Goal: Information Seeking & Learning: Find specific fact

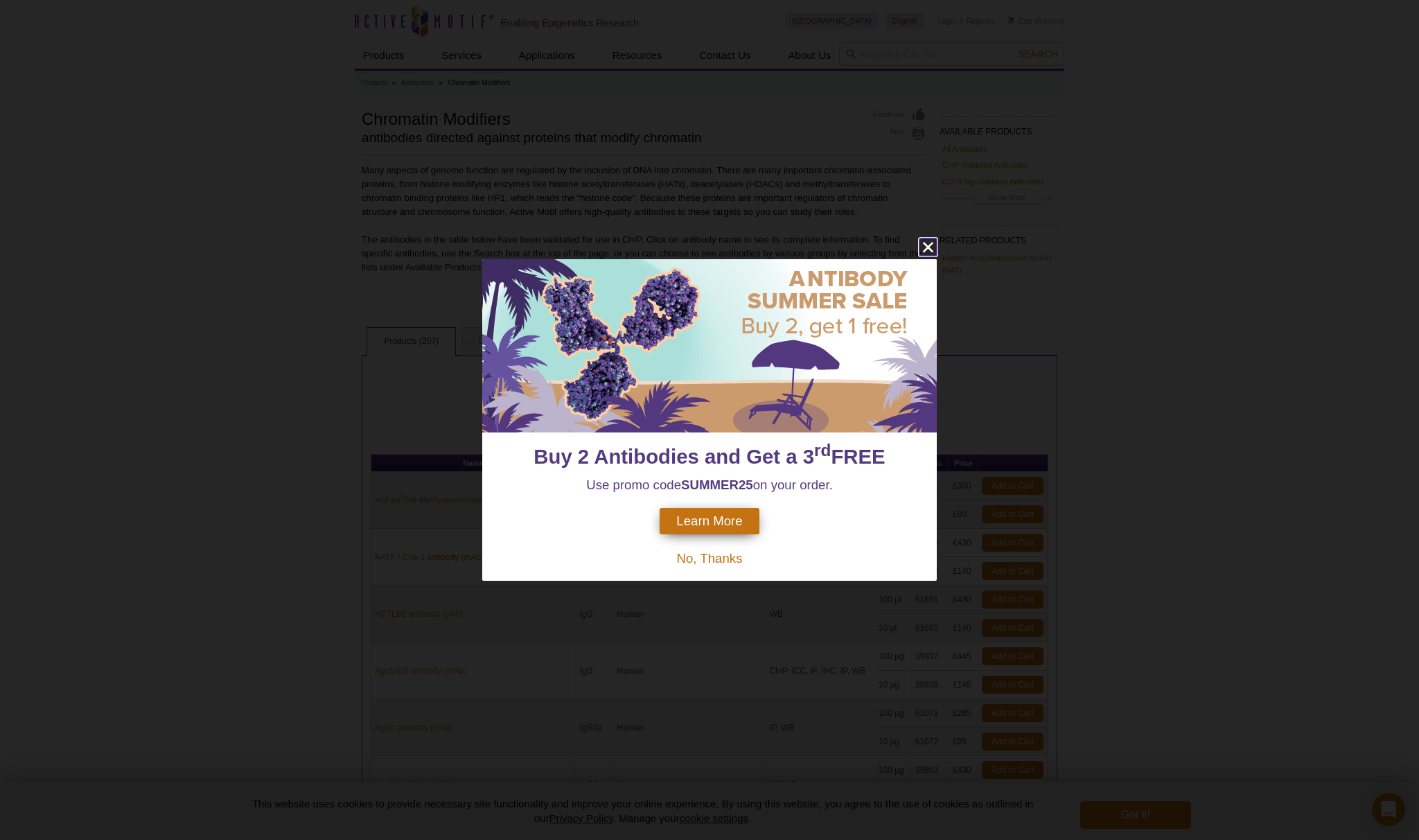
click at [926, 250] on icon "close" at bounding box center [929, 247] width 11 height 11
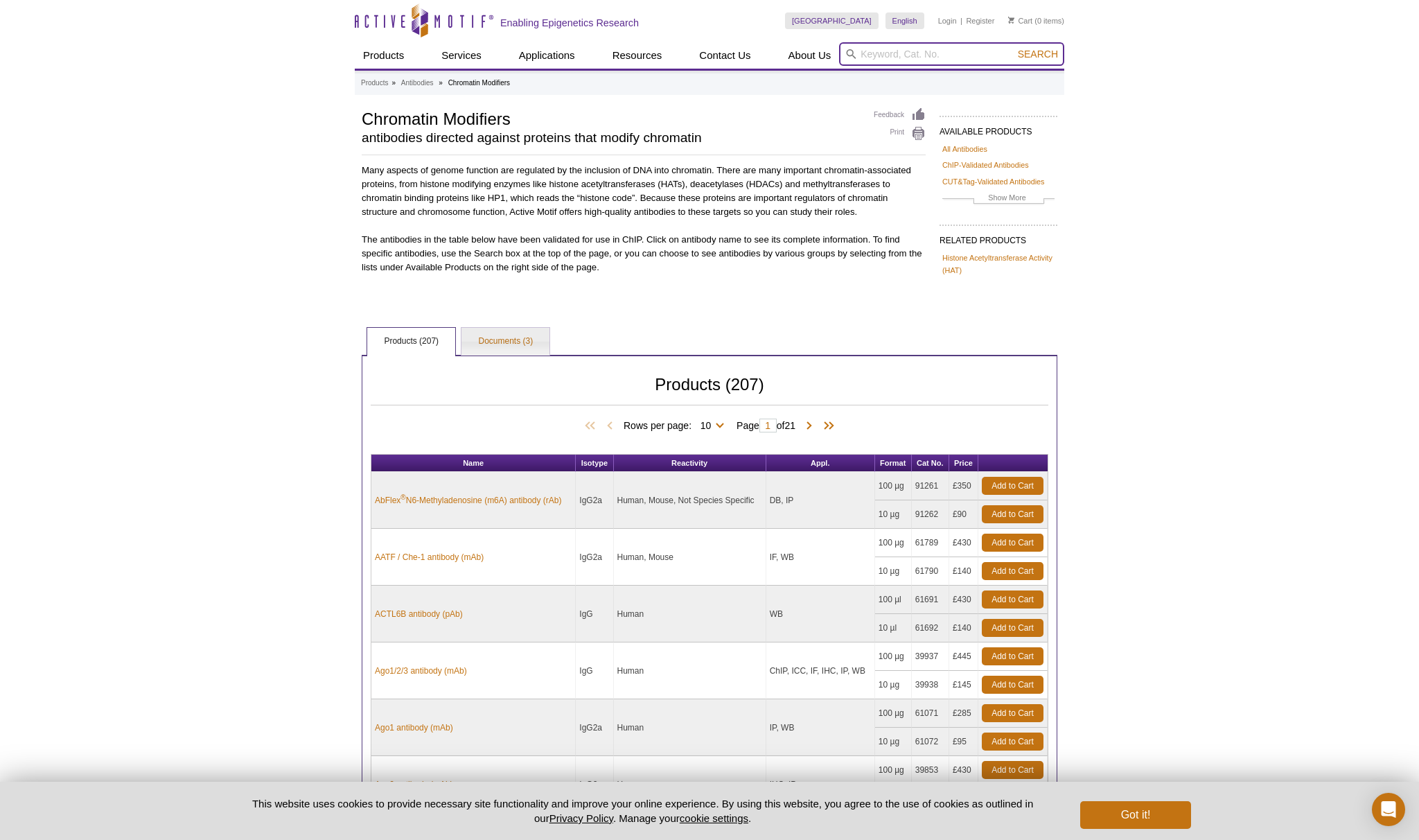
click at [883, 53] on input "search" at bounding box center [952, 54] width 225 height 23
type input "h2ax"
click at [1014, 47] on button "Search" at bounding box center [1038, 54] width 48 height 13
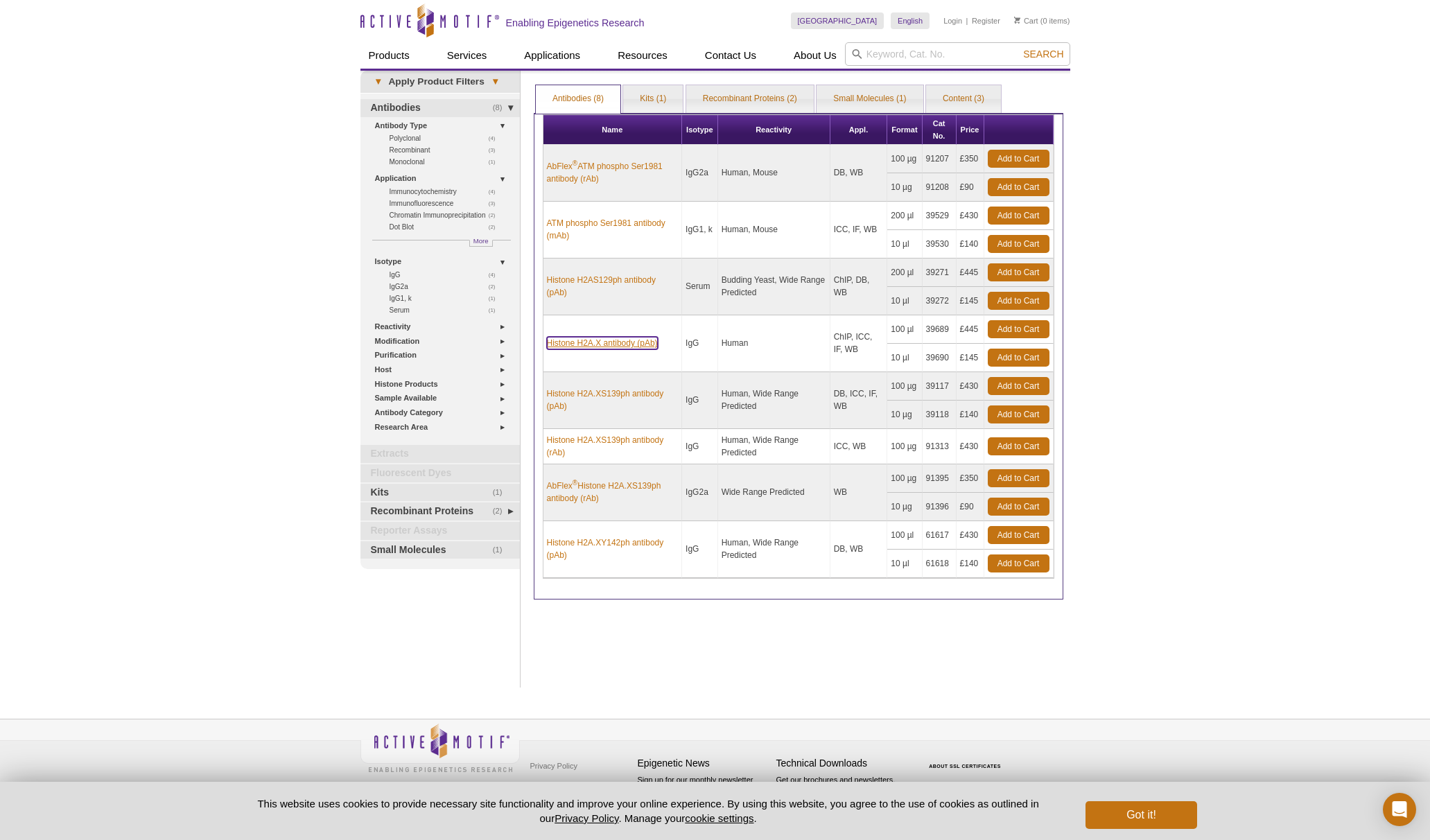
click at [564, 344] on link "Histone H2A.X antibody (pAb)" at bounding box center [602, 343] width 111 height 13
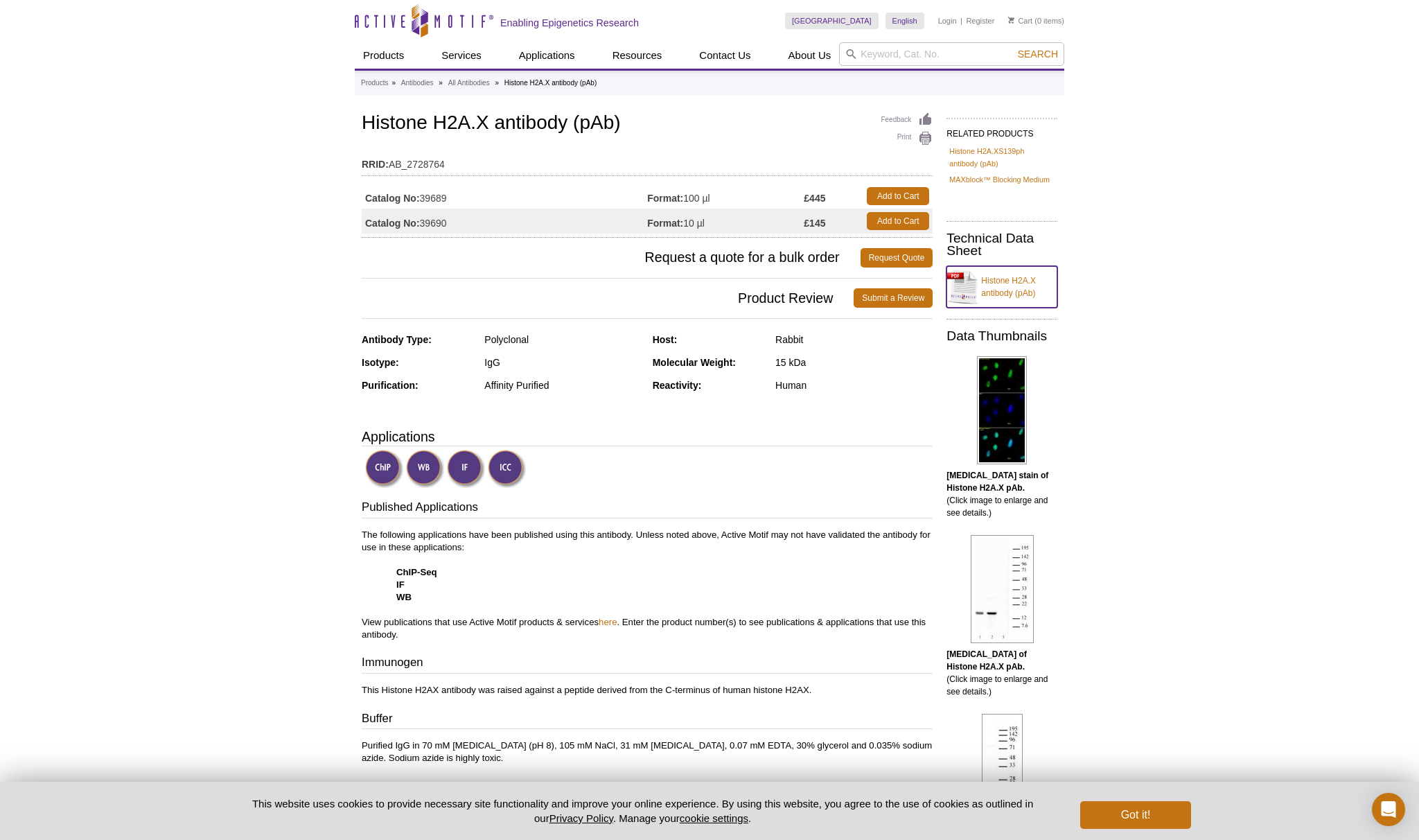
click at [1007, 282] on link "Histone H2A.X antibody (pAb)" at bounding box center [1002, 286] width 111 height 41
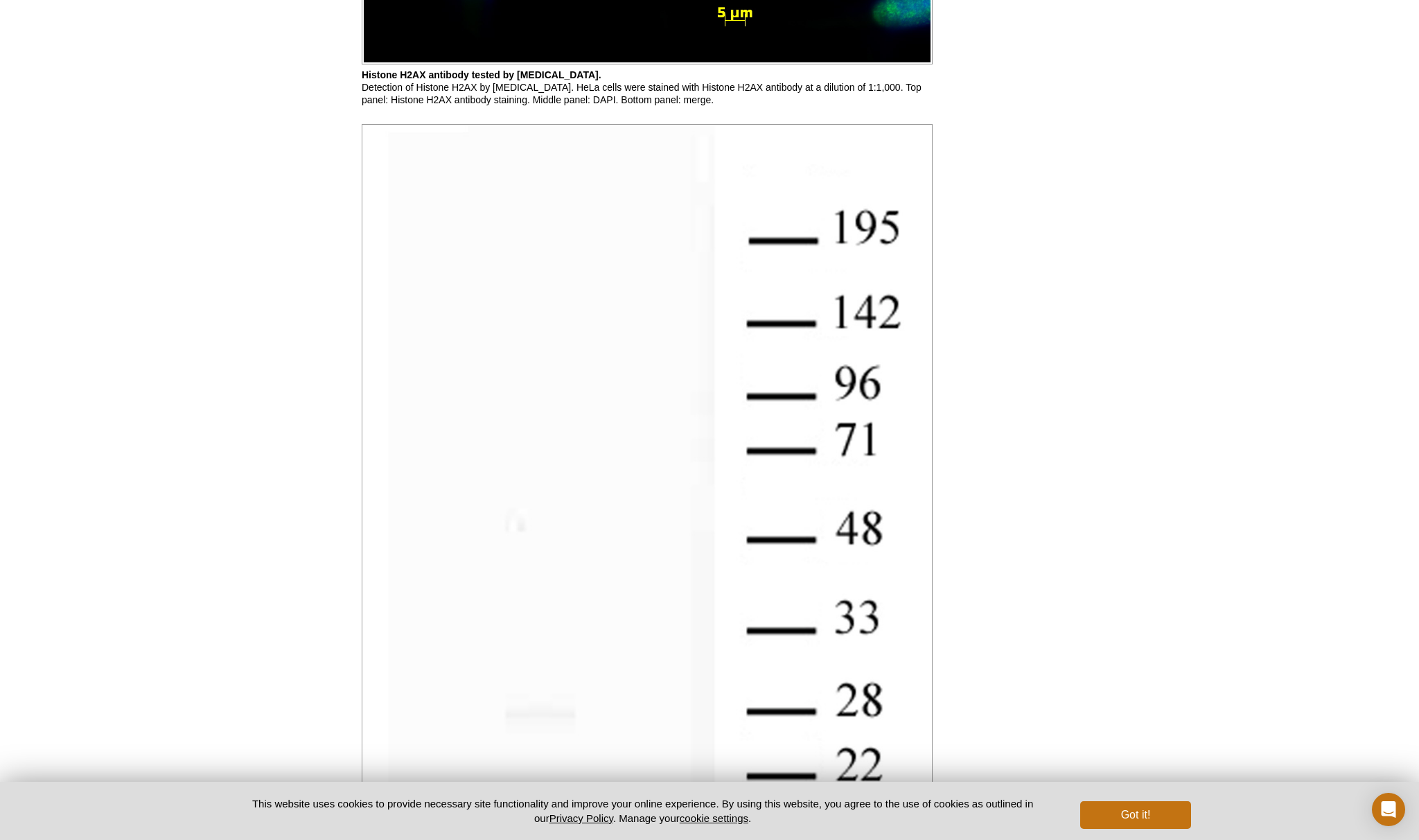
scroll to position [2719, 0]
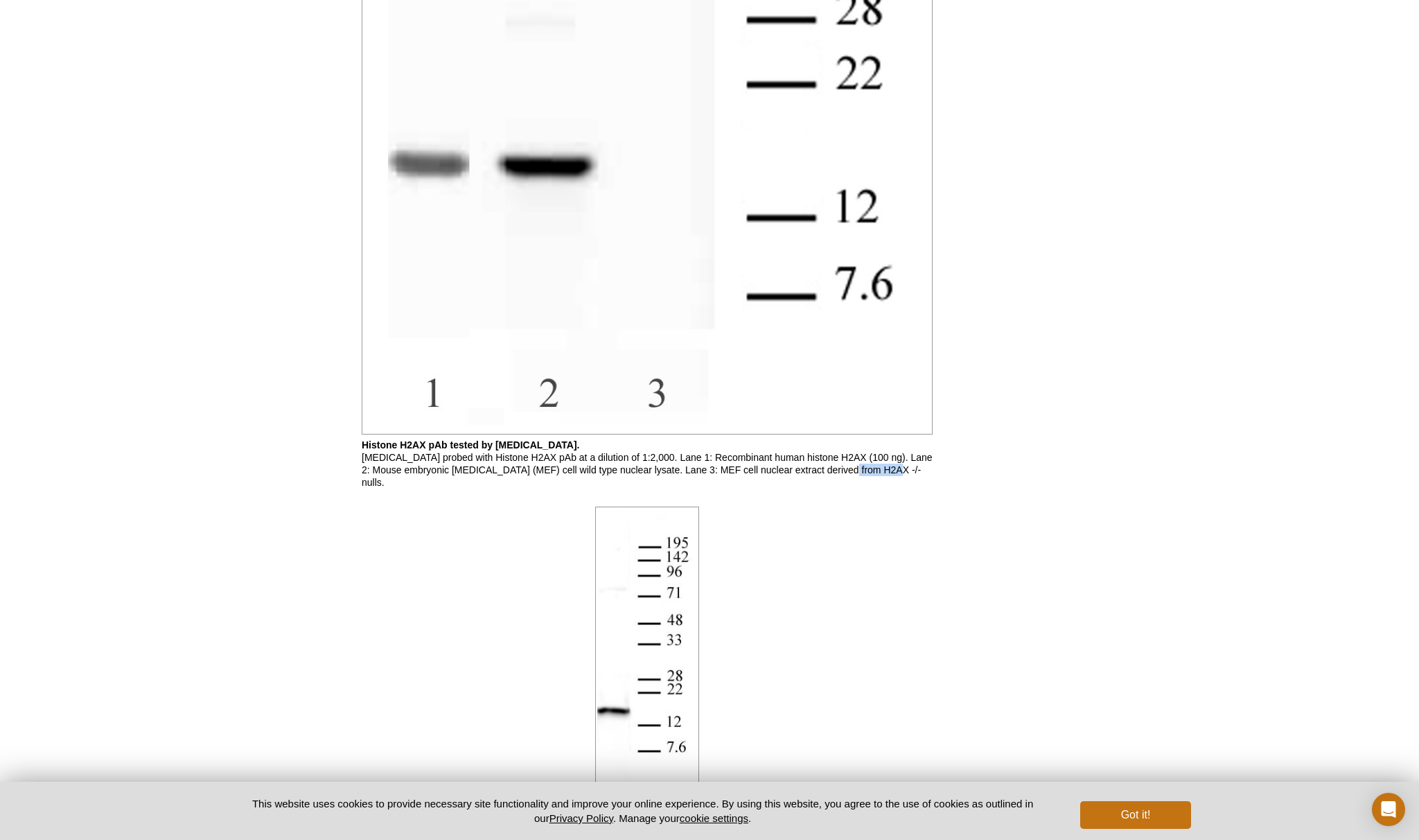
drag, startPoint x: 834, startPoint y: 470, endPoint x: 874, endPoint y: 471, distance: 40.0
click at [874, 471] on p "Histone H2AX pAb tested by Western blot. Western blot probed with Histone H2AX …" at bounding box center [647, 463] width 571 height 50
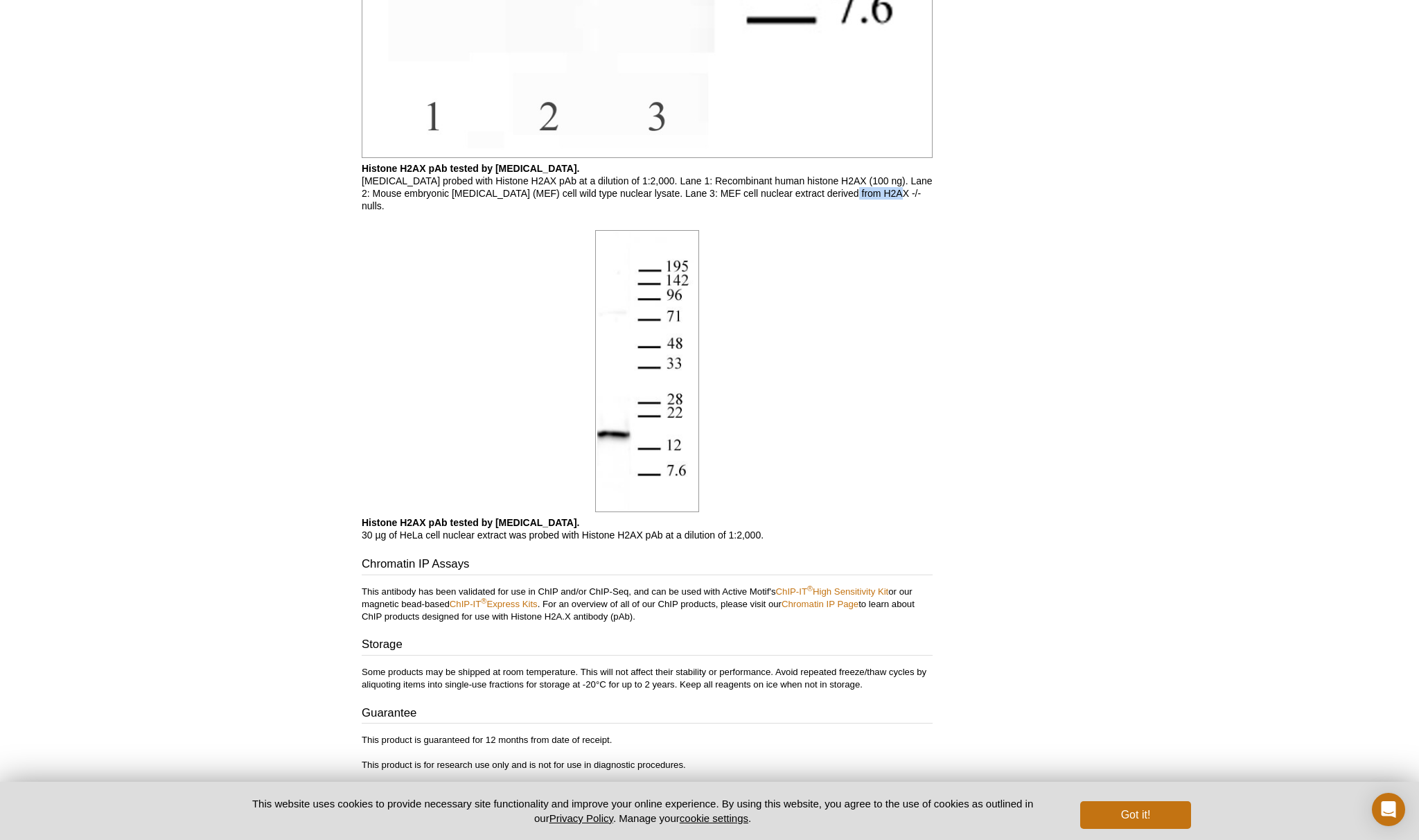
scroll to position [0, 0]
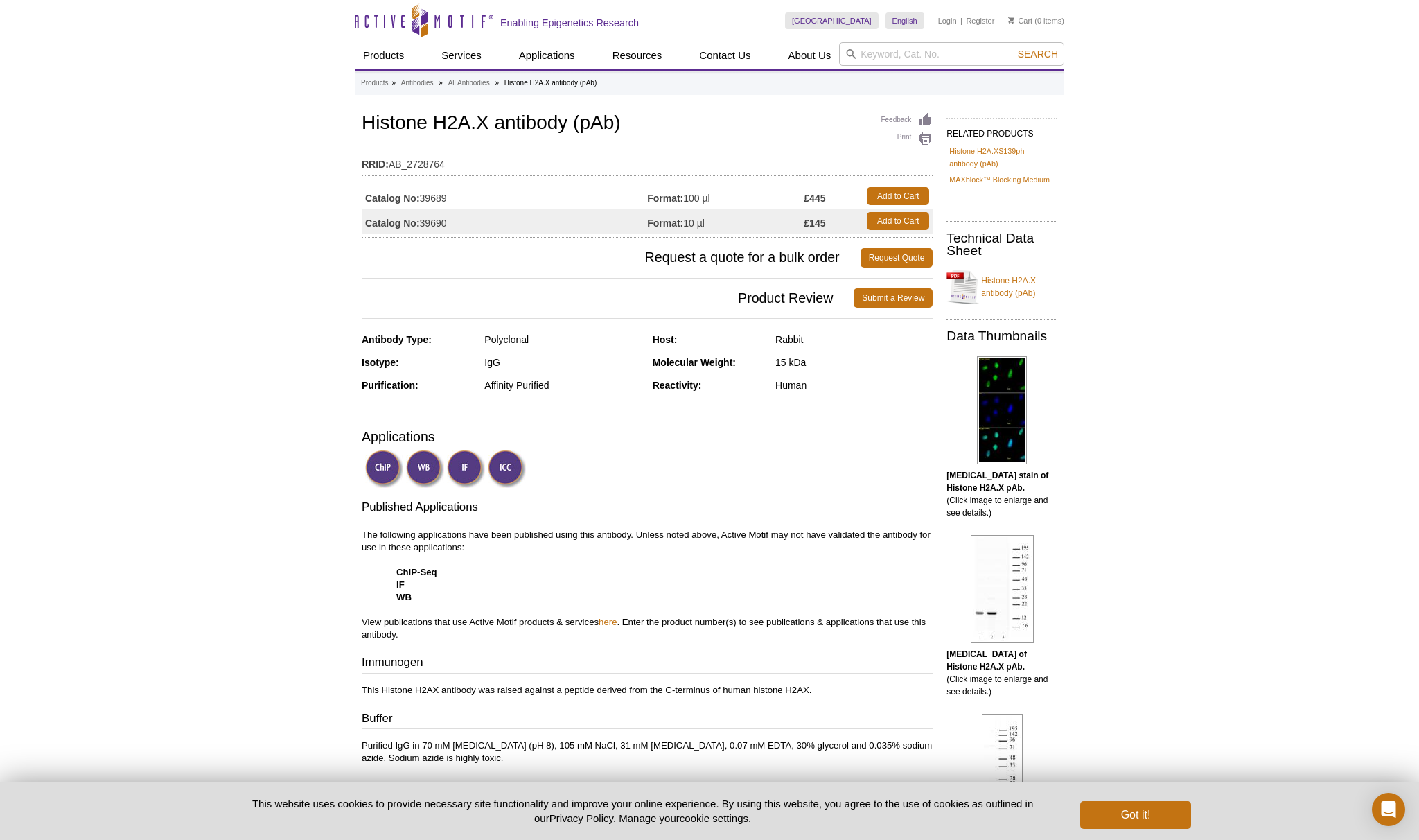
click at [856, 54] on icon at bounding box center [852, 55] width 11 height 11
click at [874, 55] on input "search" at bounding box center [952, 54] width 225 height 23
type input "h"
type input "61033 – RXR-gamma antibody (mAb) (Clone 12RX-2D3)"
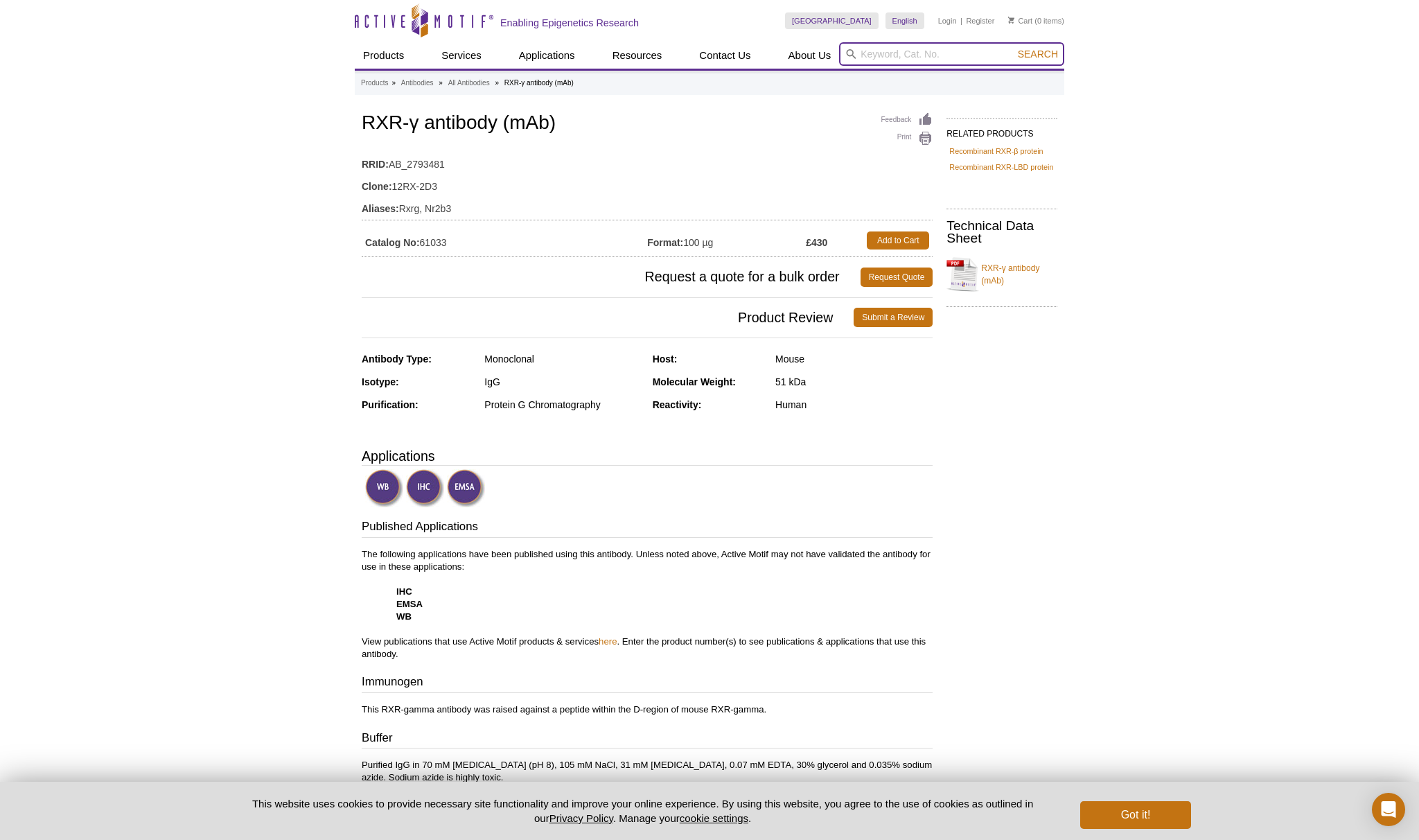
drag, startPoint x: 892, startPoint y: 55, endPoint x: 887, endPoint y: 61, distance: 7.8
click at [892, 55] on input "search" at bounding box center [952, 54] width 225 height 23
type input "gh2AX"
click at [1014, 47] on button "Search" at bounding box center [1038, 54] width 48 height 13
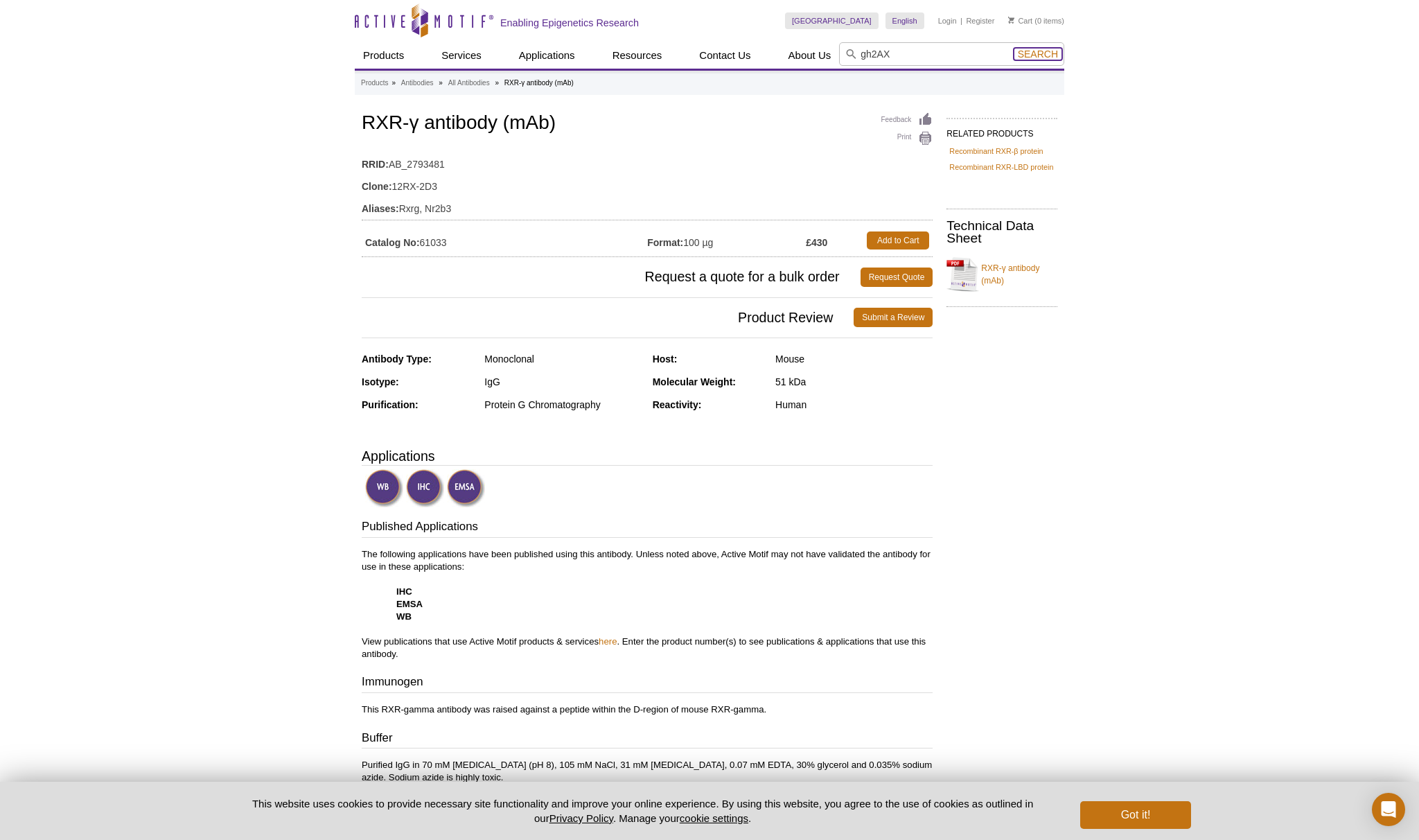
click at [1028, 55] on span "Search" at bounding box center [1038, 54] width 40 height 11
